Goal: Entertainment & Leisure: Consume media (video, audio)

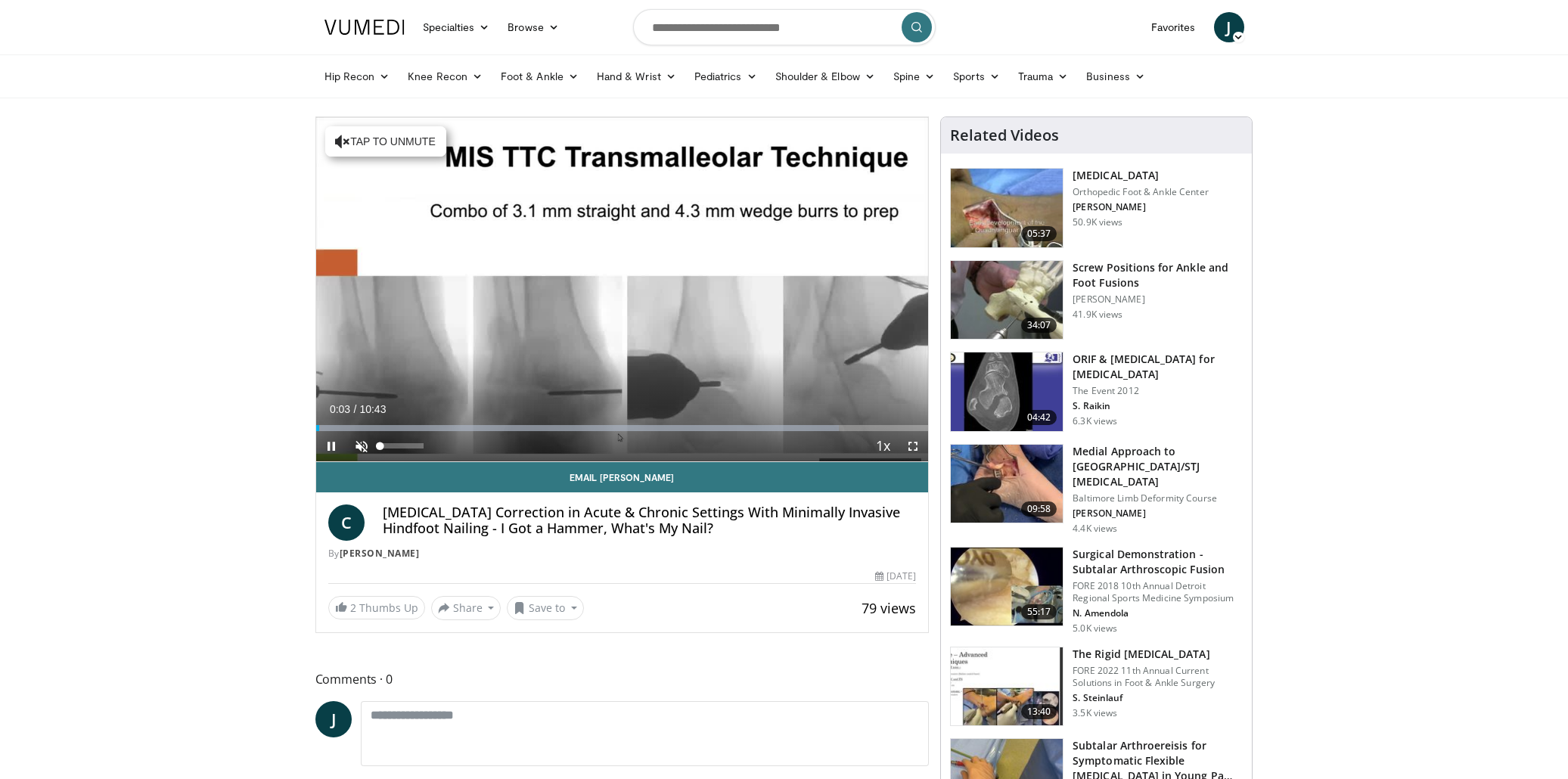
click at [361, 440] on span "Video Player" at bounding box center [361, 446] width 31 height 31
click at [421, 421] on div "Loaded : 85.40% 00:26 01:50" at bounding box center [622, 424] width 613 height 14
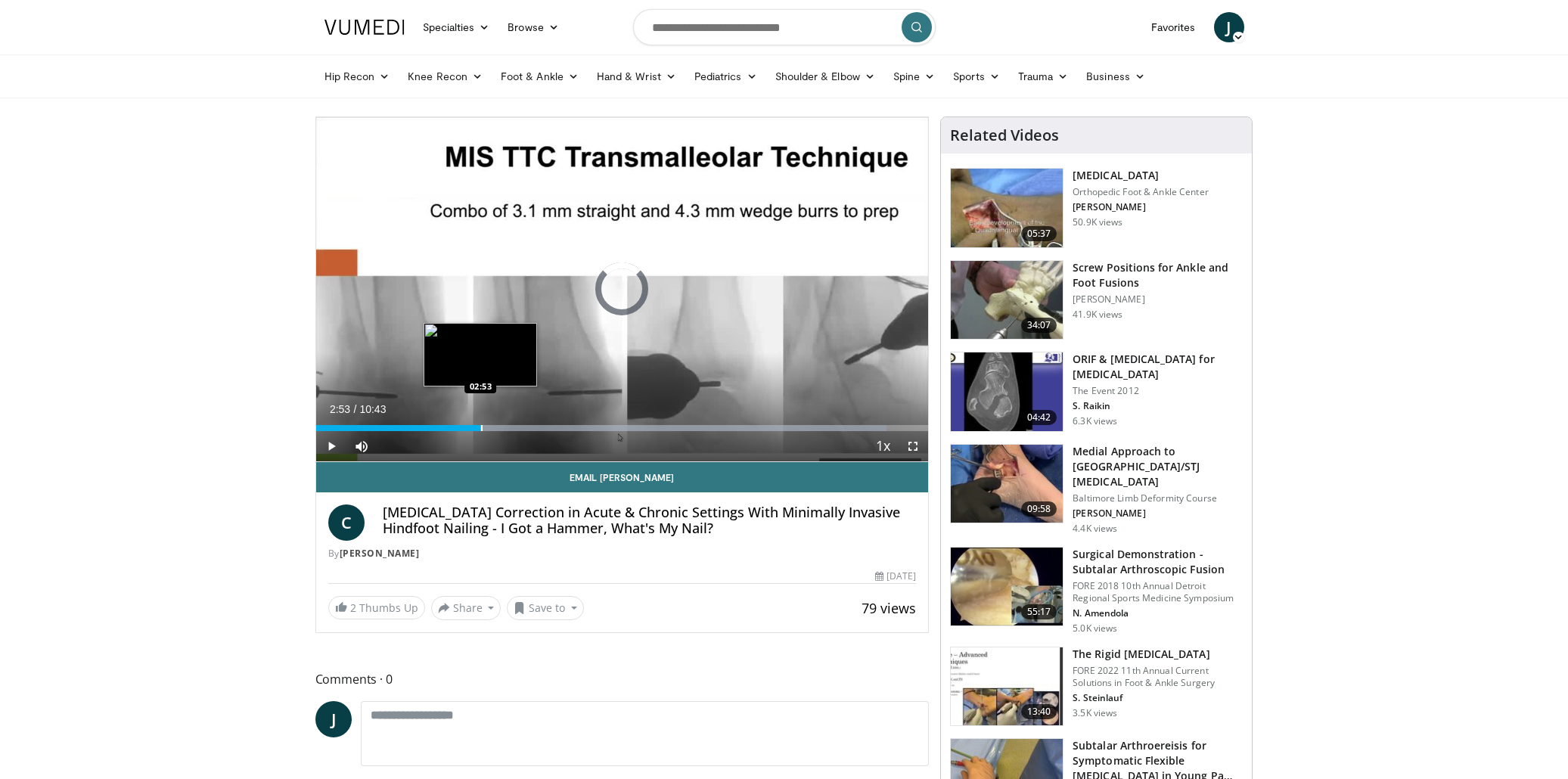
click at [481, 427] on div "Progress Bar" at bounding box center [482, 428] width 2 height 6
click at [534, 427] on div "Progress Bar" at bounding box center [534, 428] width 2 height 6
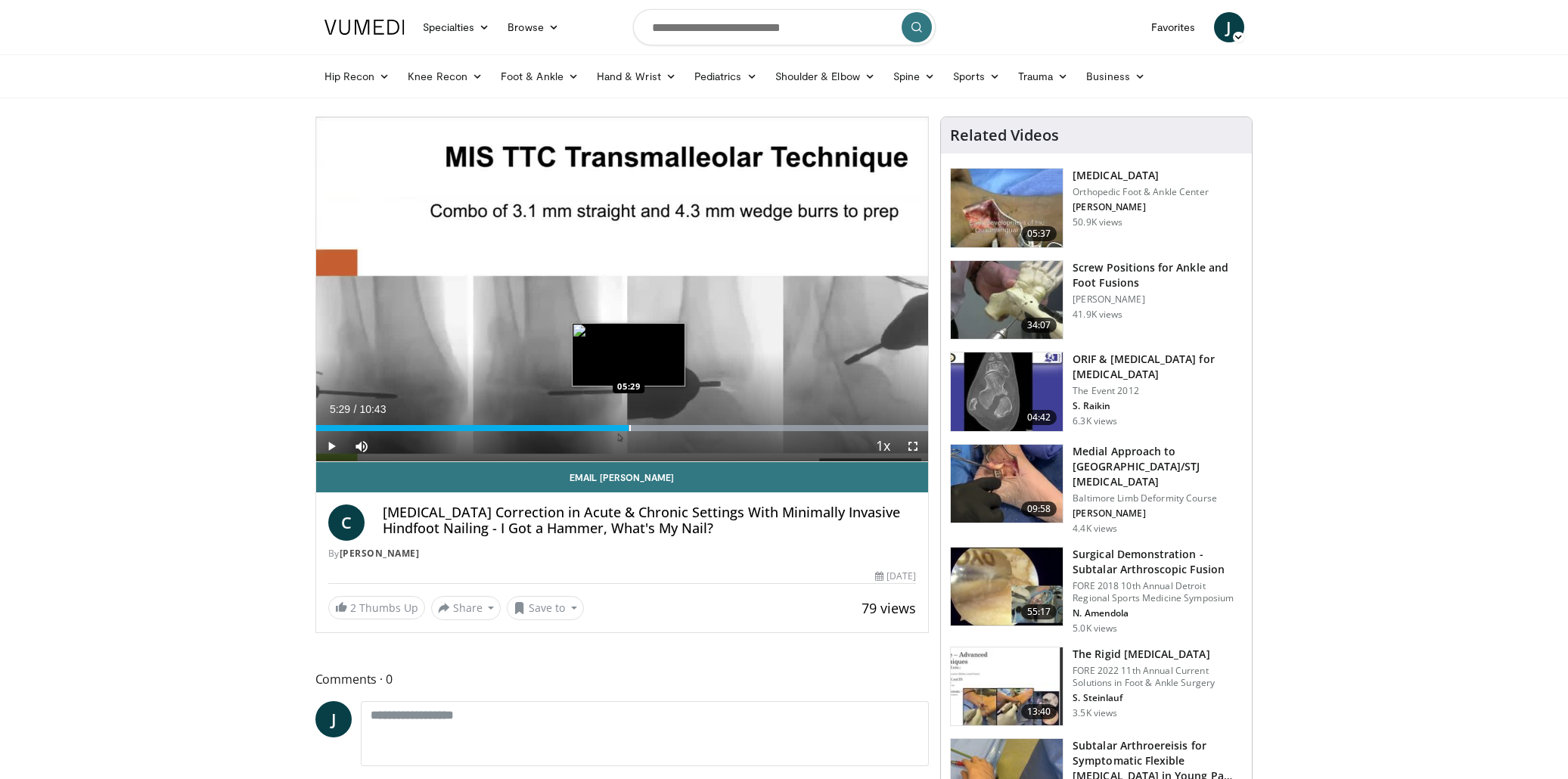
click at [629, 427] on div "Progress Bar" at bounding box center [630, 428] width 2 height 6
click at [710, 425] on div "Progress Bar" at bounding box center [711, 428] width 2 height 6
click at [328, 444] on span "Video Player" at bounding box center [331, 446] width 31 height 31
